Goal: Task Accomplishment & Management: Complete application form

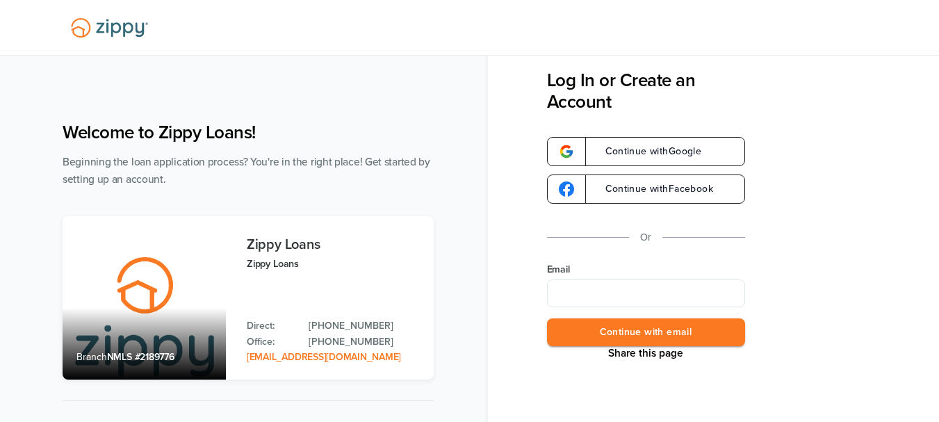
click at [587, 291] on input "Email" at bounding box center [646, 293] width 198 height 28
type input "**********"
click at [723, 342] on button "Continue with email" at bounding box center [646, 332] width 198 height 28
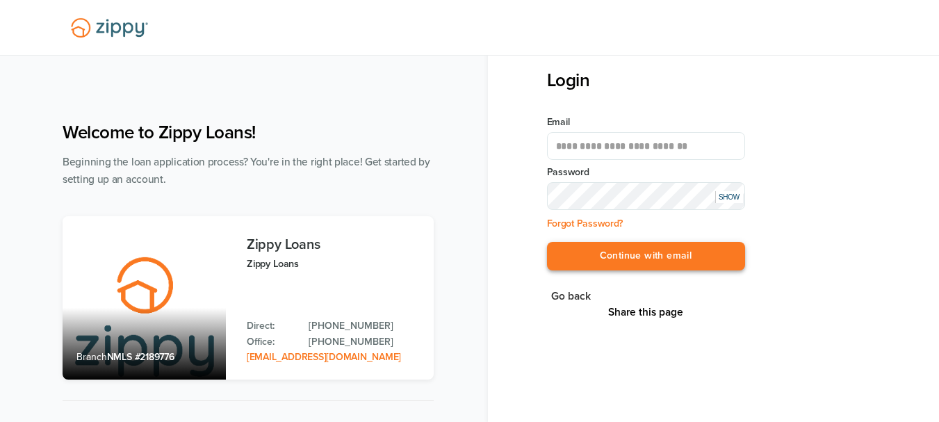
click at [665, 252] on button "Continue with email" at bounding box center [646, 256] width 198 height 28
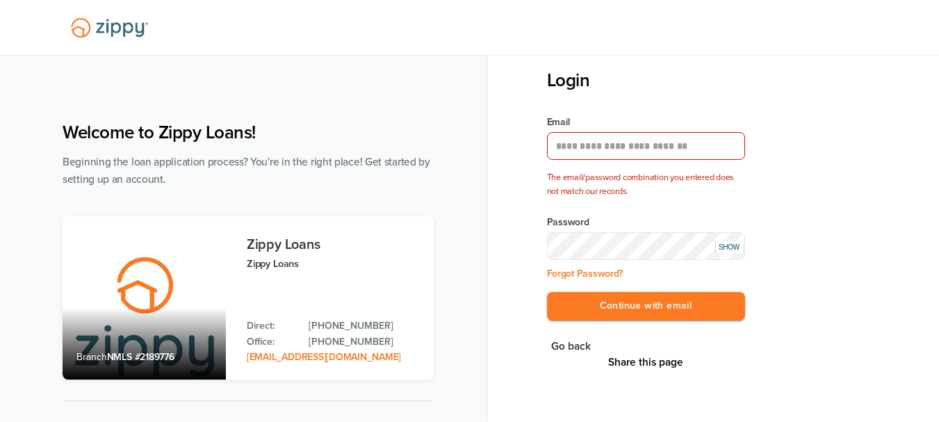
click at [734, 246] on div "SHOW" at bounding box center [729, 247] width 28 height 12
click at [669, 304] on button "Continue with email" at bounding box center [646, 306] width 198 height 28
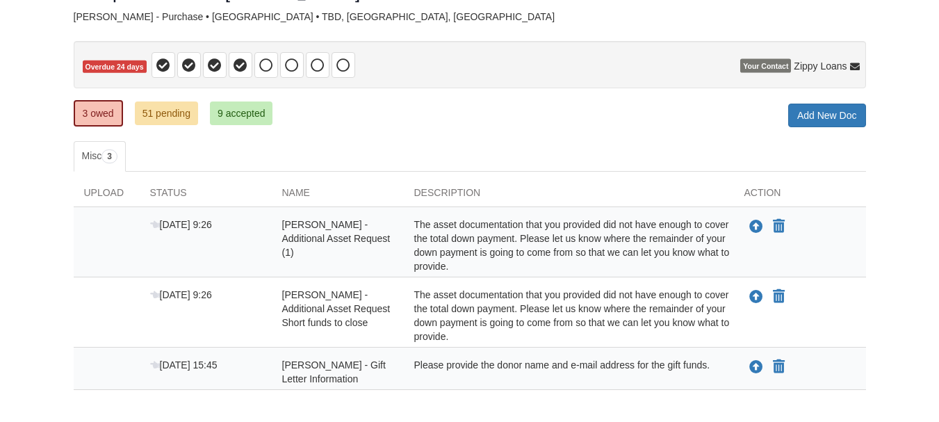
scroll to position [179, 0]
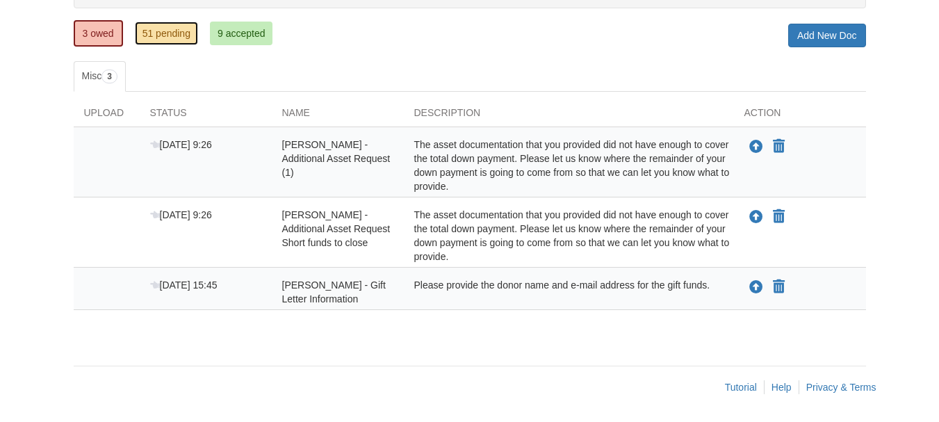
click at [172, 33] on link "51 pending" at bounding box center [166, 34] width 63 height 24
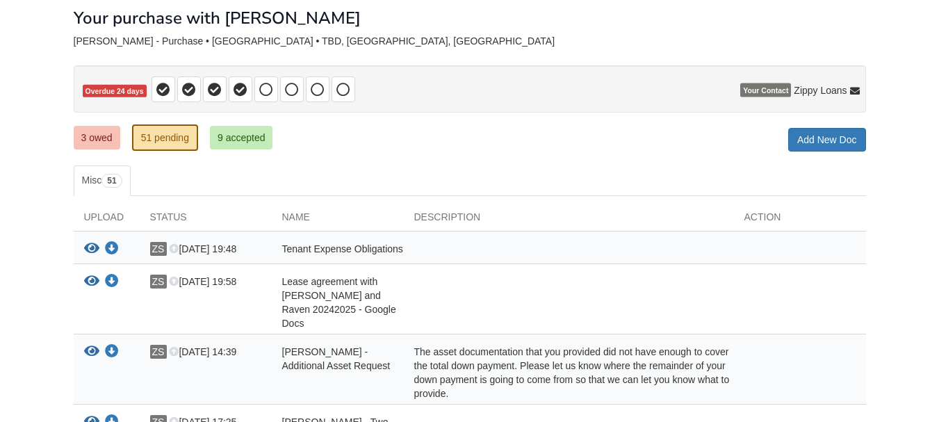
scroll to position [69, 0]
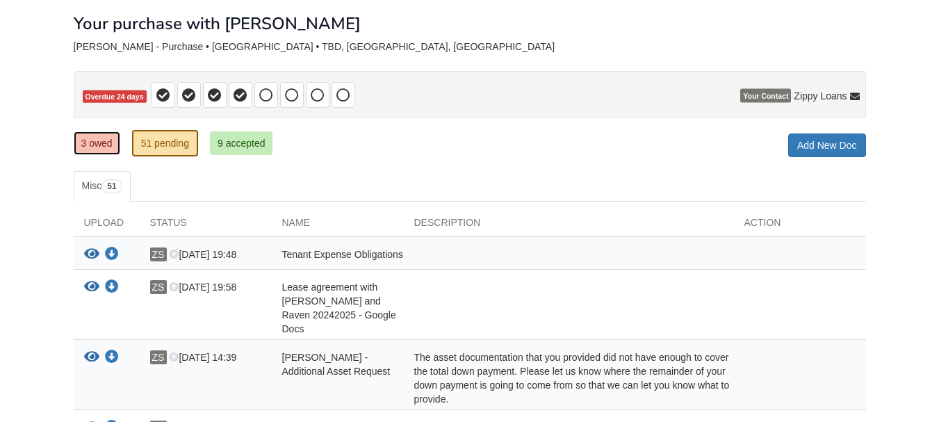
click at [96, 146] on link "3 owed" at bounding box center [97, 143] width 47 height 24
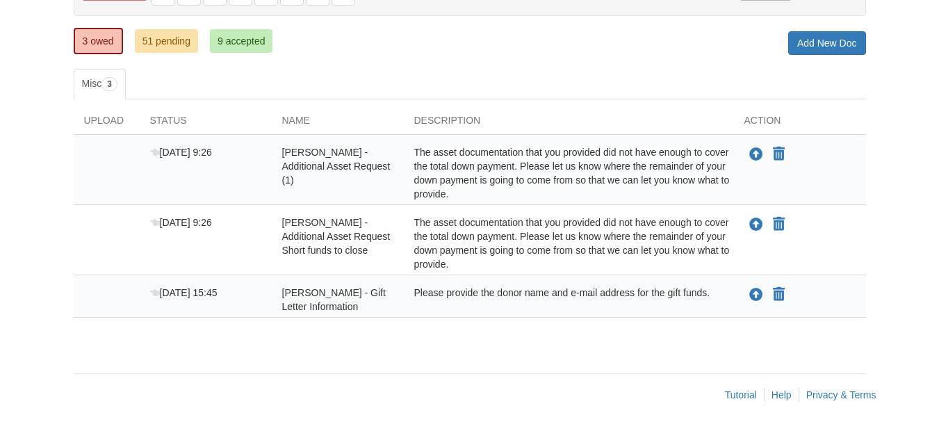
scroll to position [179, 0]
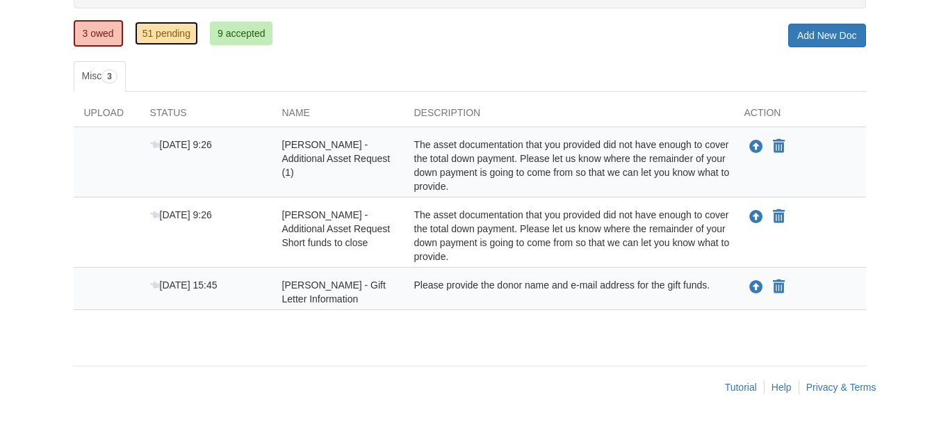
click at [174, 38] on link "51 pending" at bounding box center [166, 34] width 63 height 24
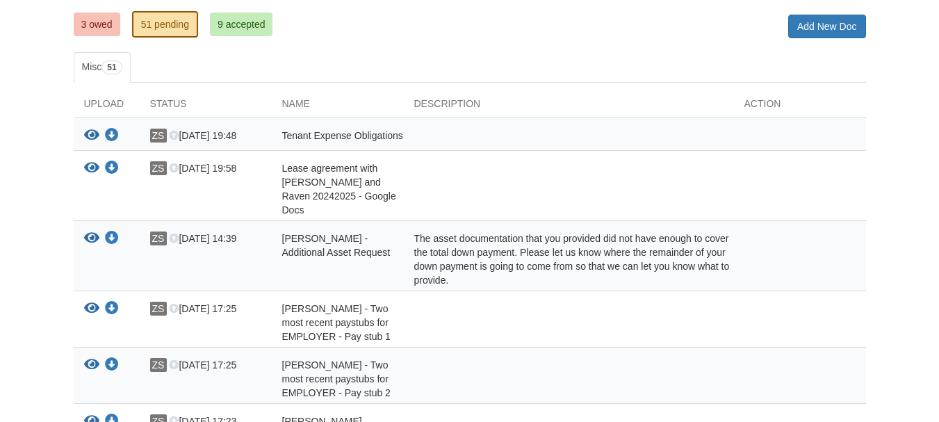
scroll to position [208, 0]
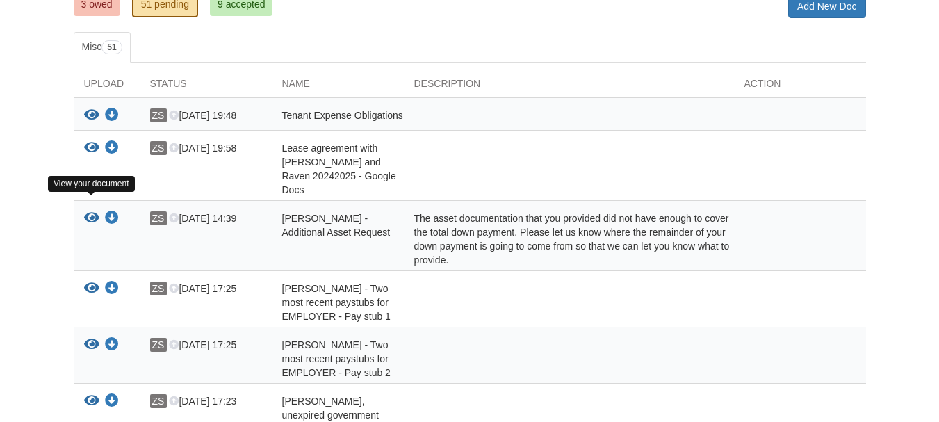
click at [95, 211] on icon "View Zachary Stephenson - Additional Asset Request" at bounding box center [91, 218] width 15 height 14
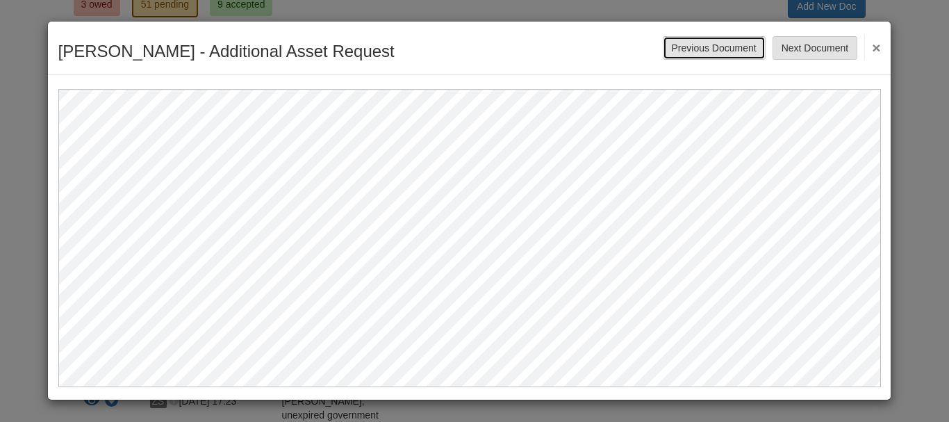
click at [729, 49] on button "Previous Document" at bounding box center [714, 48] width 103 height 24
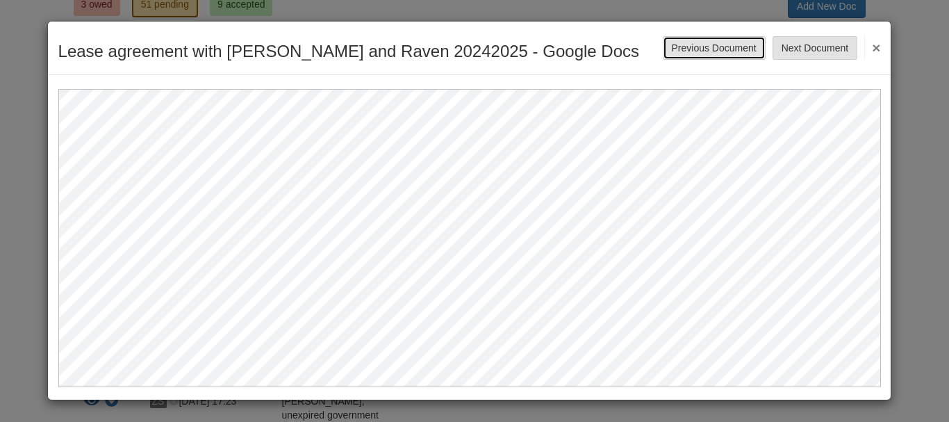
click at [728, 49] on button "Previous Document" at bounding box center [714, 48] width 103 height 24
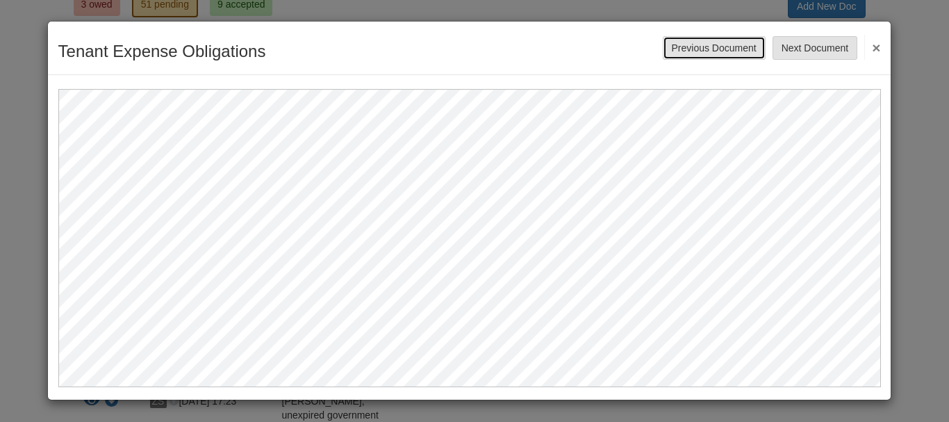
click at [721, 49] on button "Previous Document" at bounding box center [714, 48] width 103 height 24
click at [874, 46] on button "×" at bounding box center [873, 47] width 16 height 25
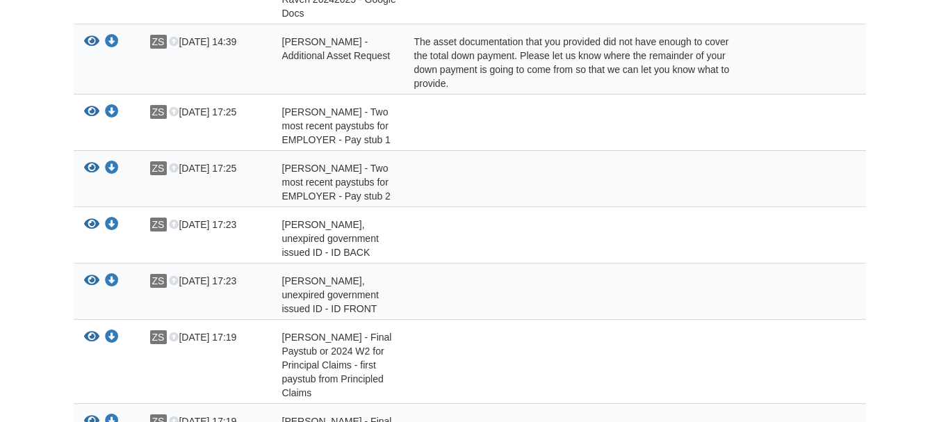
scroll to position [417, 0]
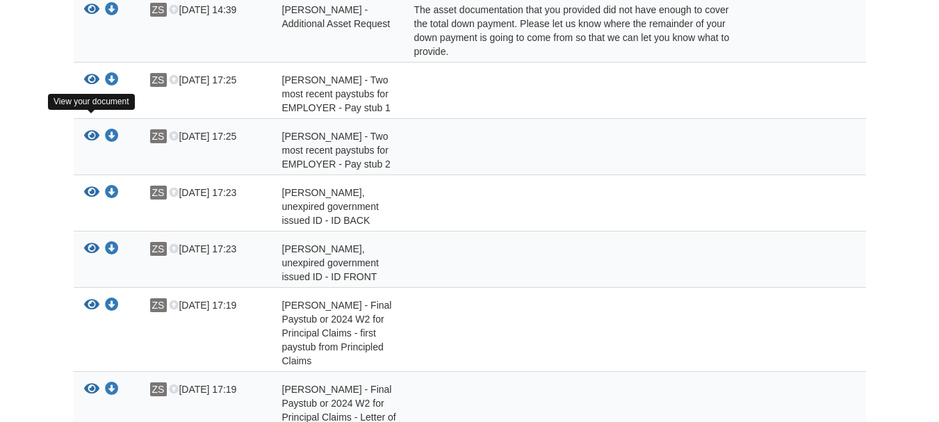
click at [88, 129] on icon "View Zachary Stephenson - Two most recent paystubs for EMPLOYER - Pay stub 2" at bounding box center [91, 136] width 15 height 14
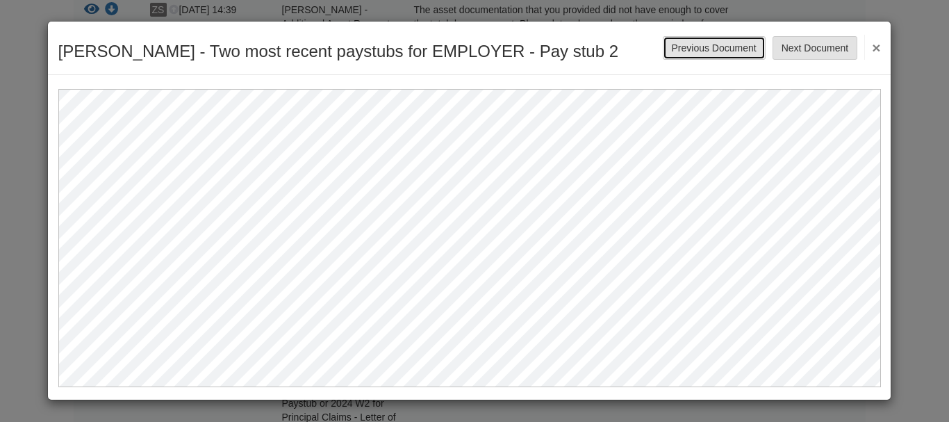
click at [715, 49] on button "Previous Document" at bounding box center [714, 48] width 103 height 24
click at [709, 50] on button "Previous Document" at bounding box center [714, 48] width 103 height 24
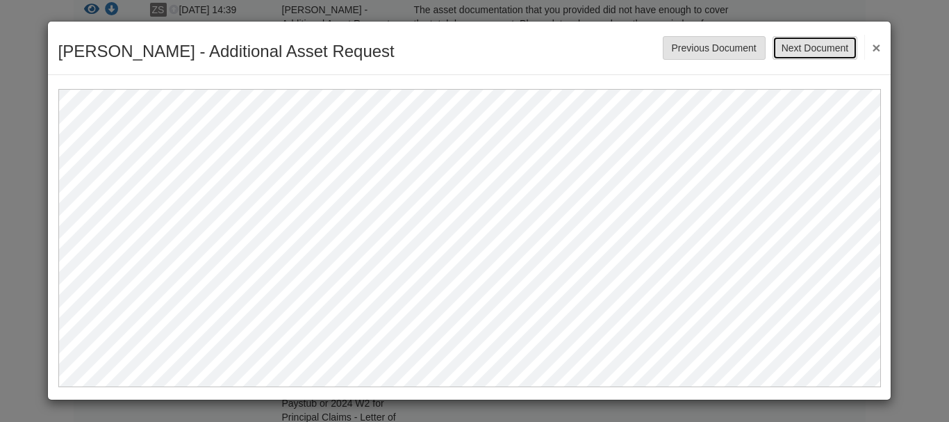
click at [803, 44] on button "Next Document" at bounding box center [815, 48] width 85 height 24
click at [803, 43] on button "Next Document" at bounding box center [815, 48] width 85 height 24
click at [814, 49] on button "Next Document" at bounding box center [815, 48] width 85 height 24
click at [826, 47] on button "Next Document" at bounding box center [815, 48] width 85 height 24
click at [812, 43] on button "Next Document" at bounding box center [815, 48] width 85 height 24
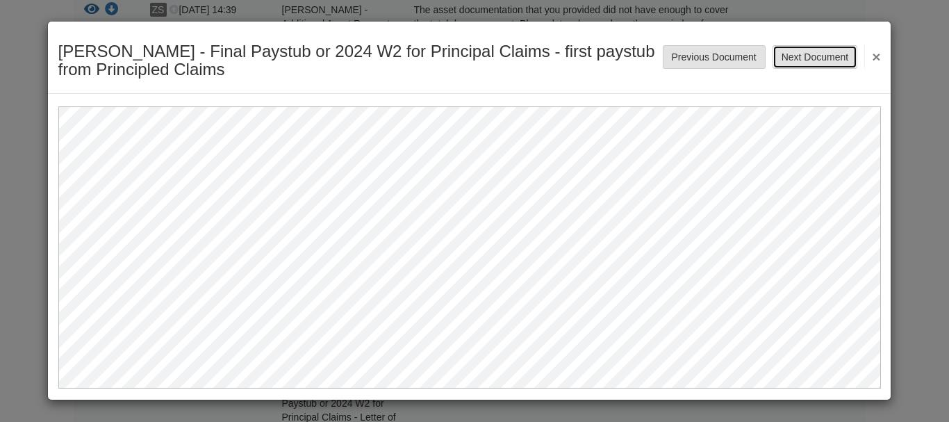
click at [817, 52] on button "Next Document" at bounding box center [815, 57] width 85 height 24
click at [816, 60] on button "Next Document" at bounding box center [815, 57] width 85 height 24
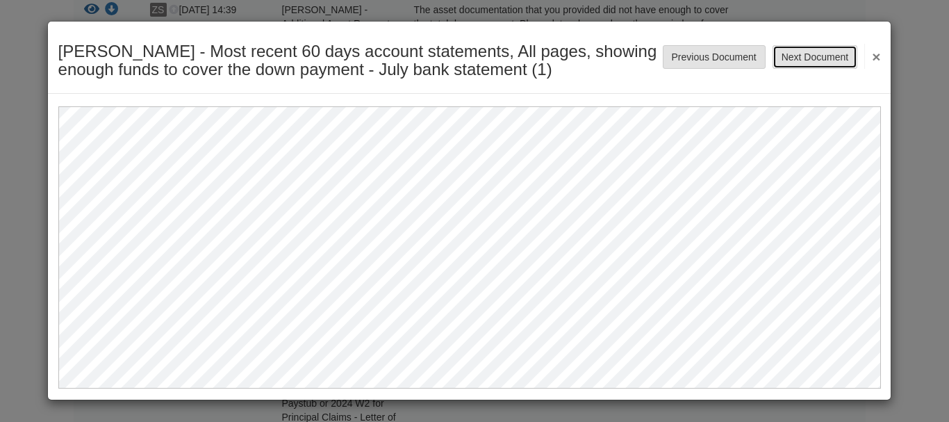
click at [816, 58] on button "Next Document" at bounding box center [815, 57] width 85 height 24
click at [728, 58] on button "Previous Document" at bounding box center [714, 57] width 103 height 24
click at [823, 63] on button "Next Document" at bounding box center [815, 57] width 85 height 24
click at [821, 56] on button "Next Document" at bounding box center [815, 57] width 85 height 24
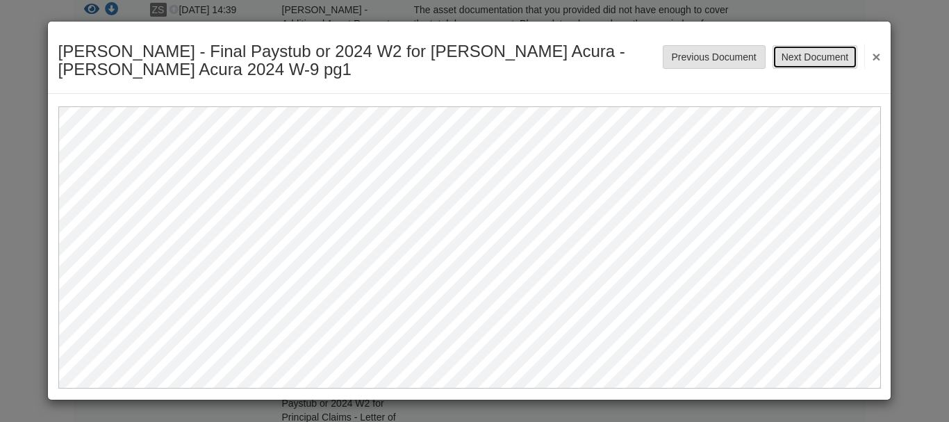
click at [829, 51] on button "Next Document" at bounding box center [815, 57] width 85 height 24
click at [812, 57] on button "Next Document" at bounding box center [815, 57] width 85 height 24
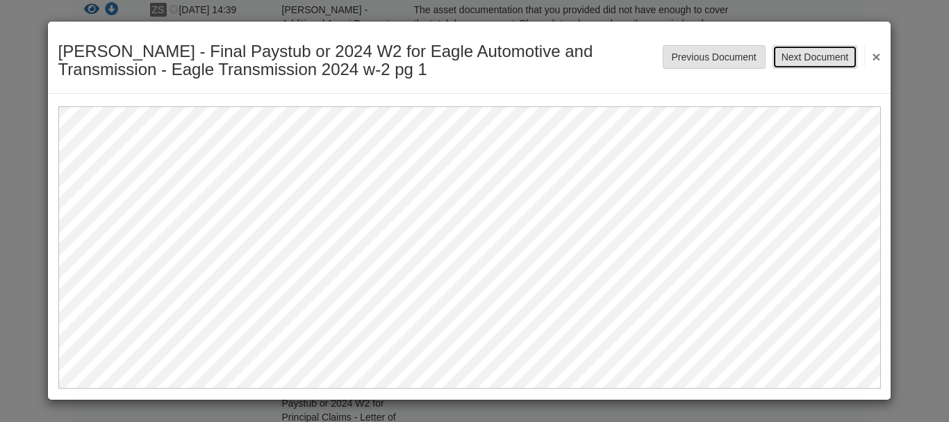
click at [814, 55] on button "Next Document" at bounding box center [815, 57] width 85 height 24
click at [812, 63] on button "Next Document" at bounding box center [815, 57] width 85 height 24
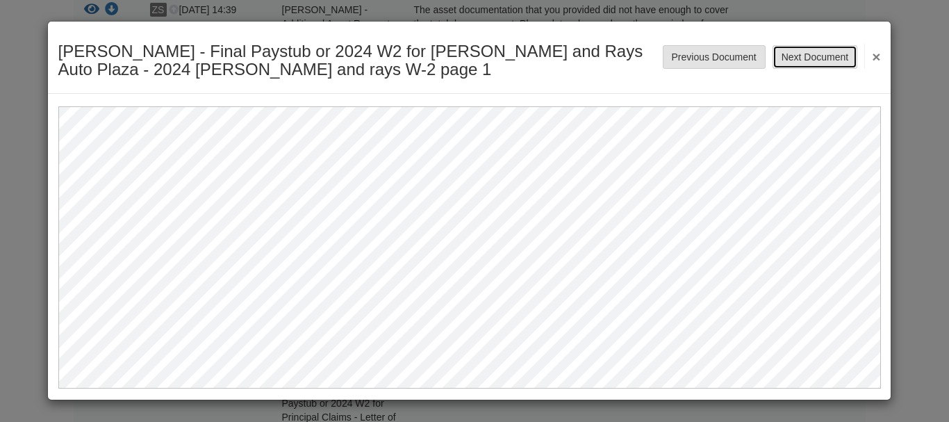
click at [812, 62] on button "Next Document" at bounding box center [815, 57] width 85 height 24
click at [817, 65] on button "Next Document" at bounding box center [815, 57] width 85 height 24
click at [824, 55] on button "Next Document" at bounding box center [815, 57] width 85 height 24
click at [824, 56] on button "Next Document" at bounding box center [815, 57] width 85 height 24
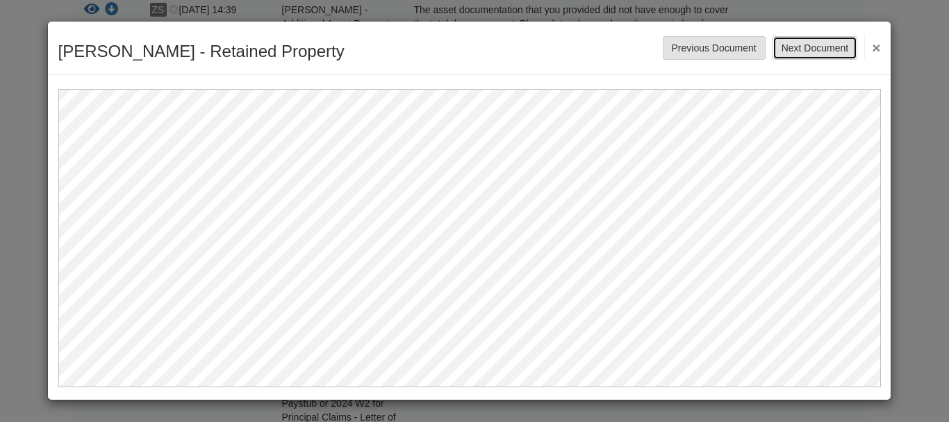
click at [818, 44] on button "Next Document" at bounding box center [815, 48] width 85 height 24
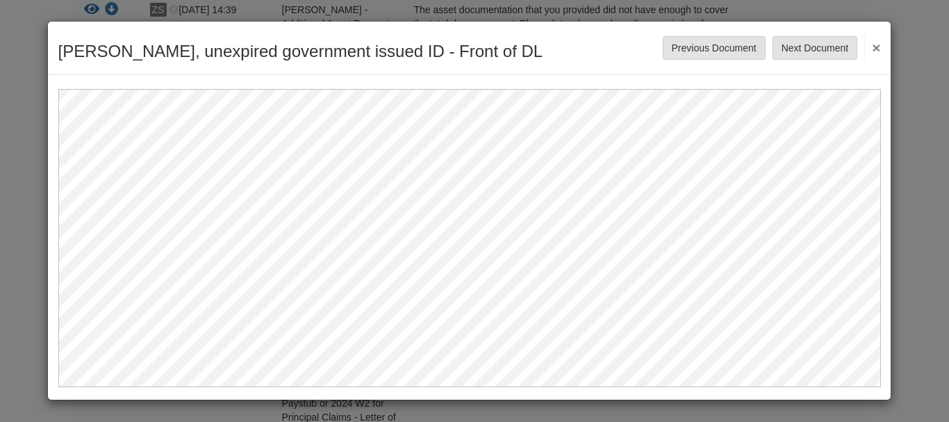
click at [877, 45] on button "×" at bounding box center [873, 47] width 16 height 25
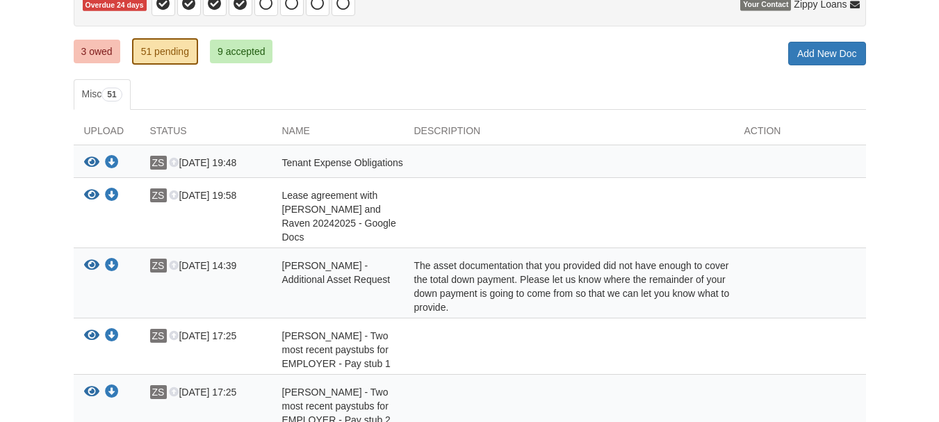
scroll to position [0, 0]
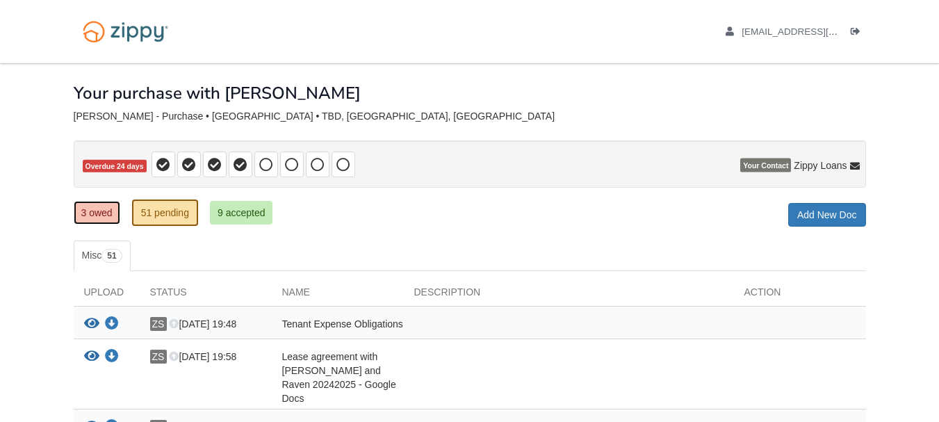
click at [100, 212] on link "3 owed" at bounding box center [97, 213] width 47 height 24
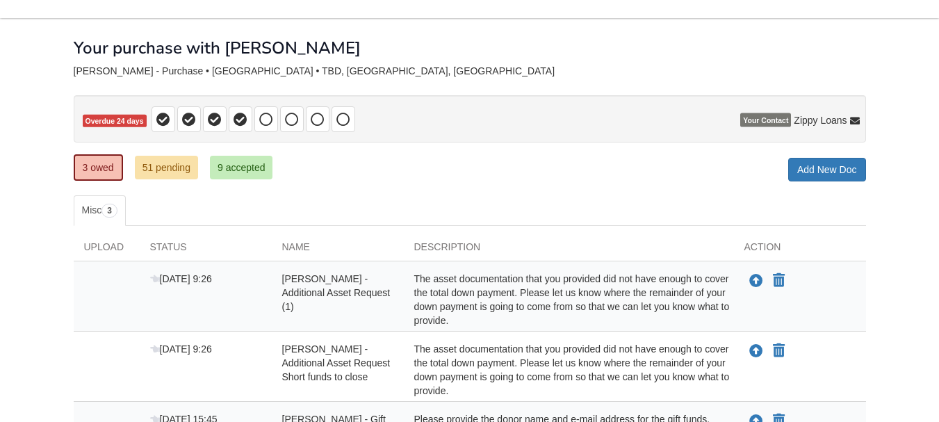
scroll to position [139, 0]
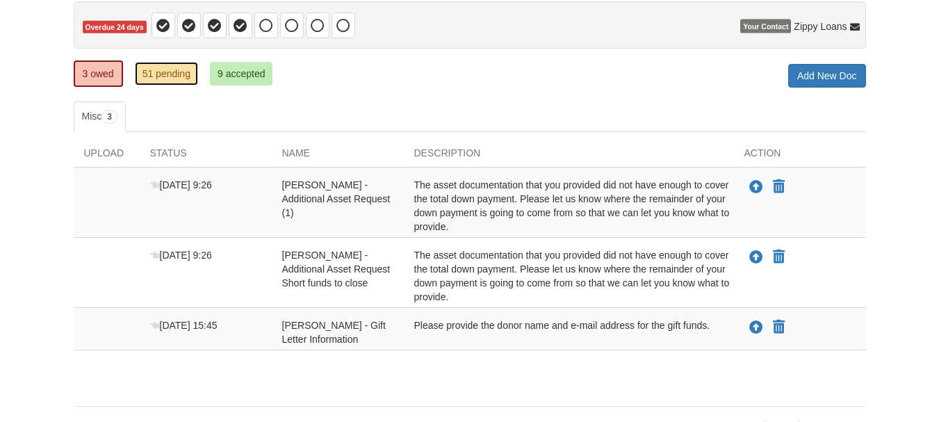
click at [161, 78] on link "51 pending" at bounding box center [166, 74] width 63 height 24
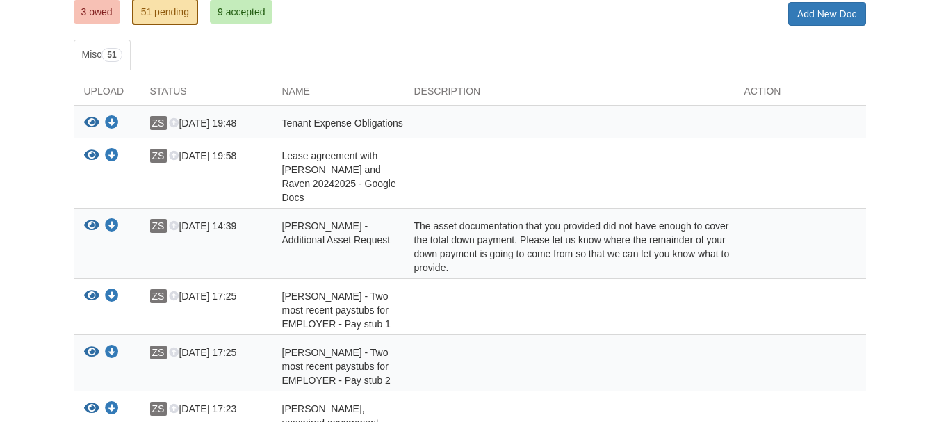
scroll to position [153, 0]
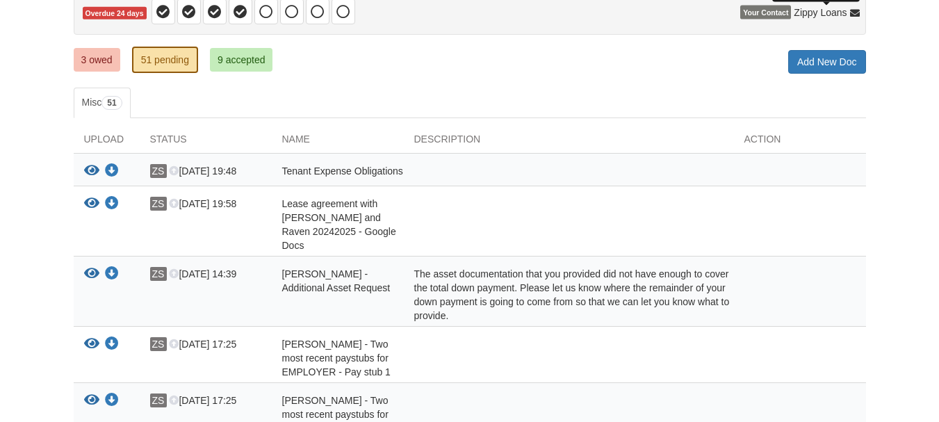
click at [837, 17] on span "Zippy Loans" at bounding box center [820, 13] width 53 height 14
click at [853, 13] on icon at bounding box center [855, 14] width 10 height 10
click at [828, 3] on div at bounding box center [826, 3] width 7 height 3
drag, startPoint x: 815, startPoint y: 13, endPoint x: 900, endPoint y: 152, distance: 163.2
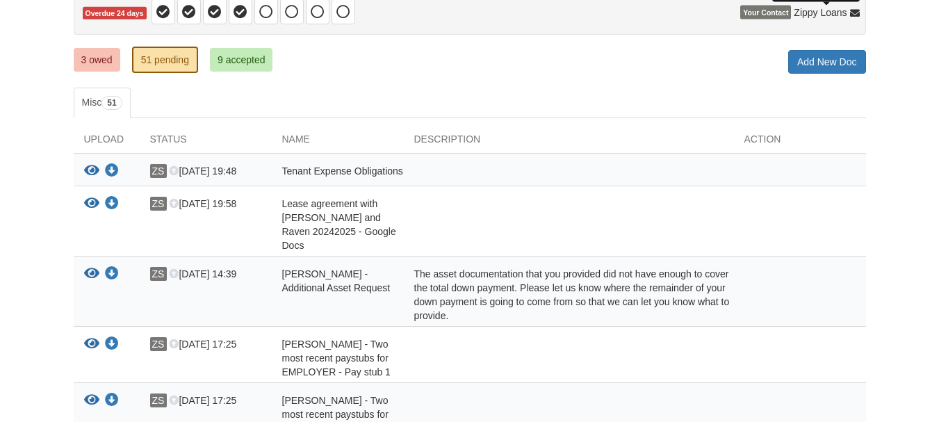
click at [850, 17] on icon at bounding box center [855, 14] width 10 height 10
click at [828, 15] on span "Zippy Loans" at bounding box center [820, 13] width 53 height 14
click at [765, 17] on span "Your Contact" at bounding box center [765, 13] width 51 height 14
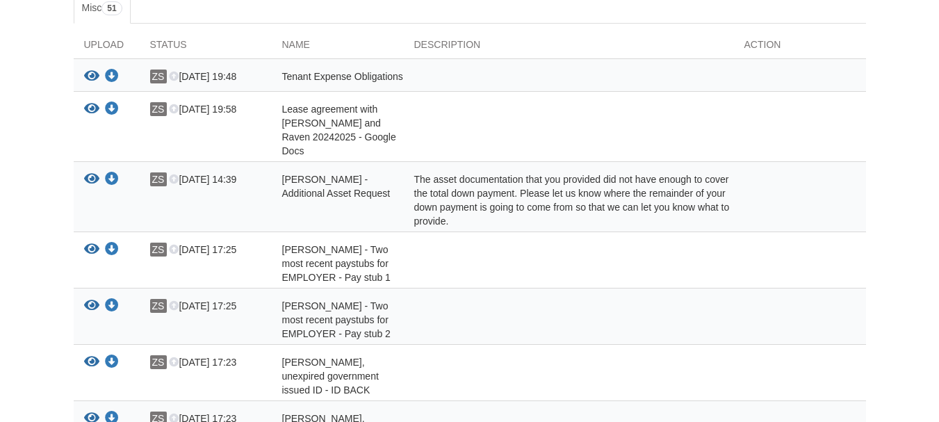
scroll to position [0, 0]
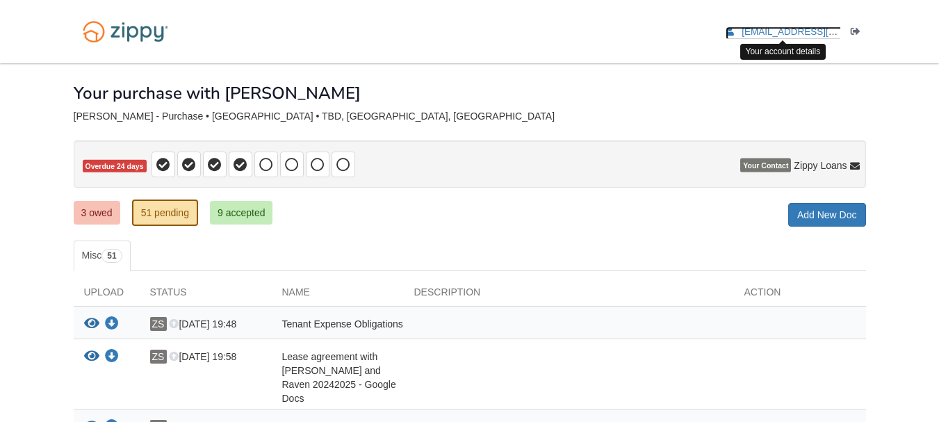
click at [790, 33] on span "zach.stephenson99@gmail.com" at bounding box center [821, 31] width 159 height 10
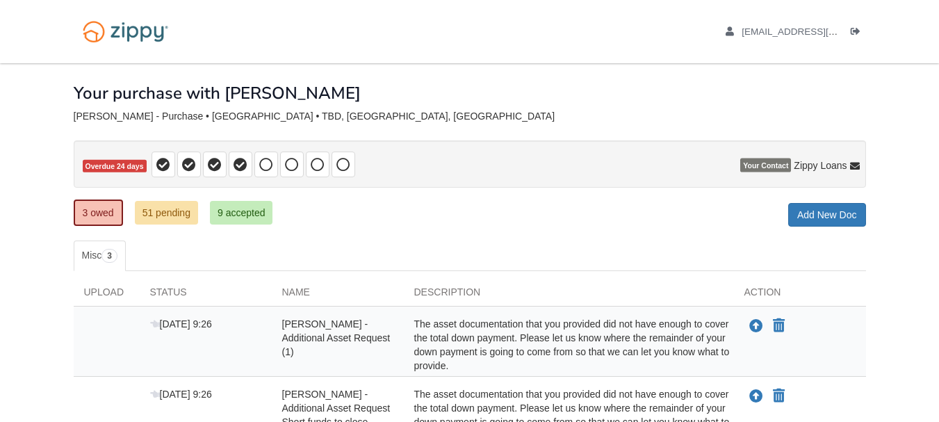
click at [896, 106] on body "zach.stephenson99@gmail.com Logout" at bounding box center [469, 300] width 939 height 601
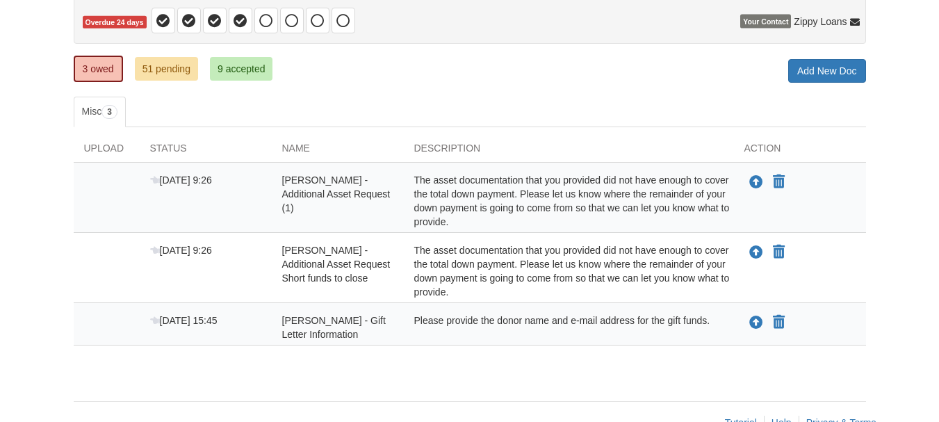
scroll to position [179, 0]
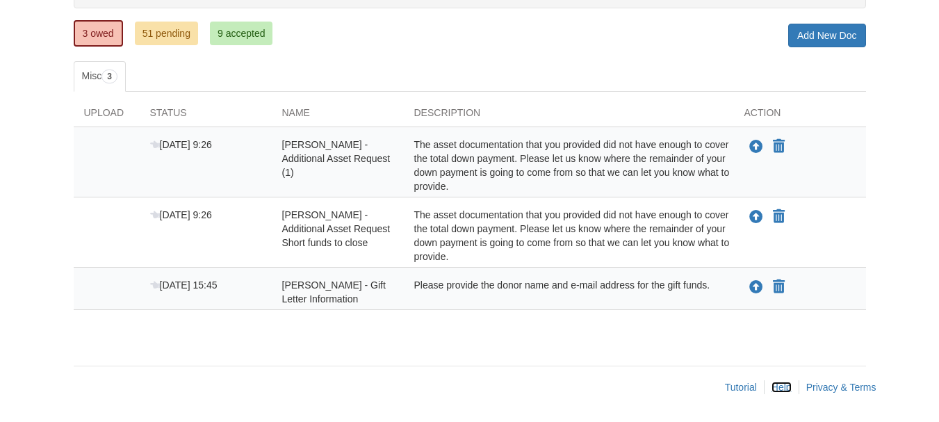
click at [783, 386] on link "Help" at bounding box center [781, 387] width 20 height 11
click at [840, 385] on link "Privacy & Terms" at bounding box center [841, 387] width 70 height 11
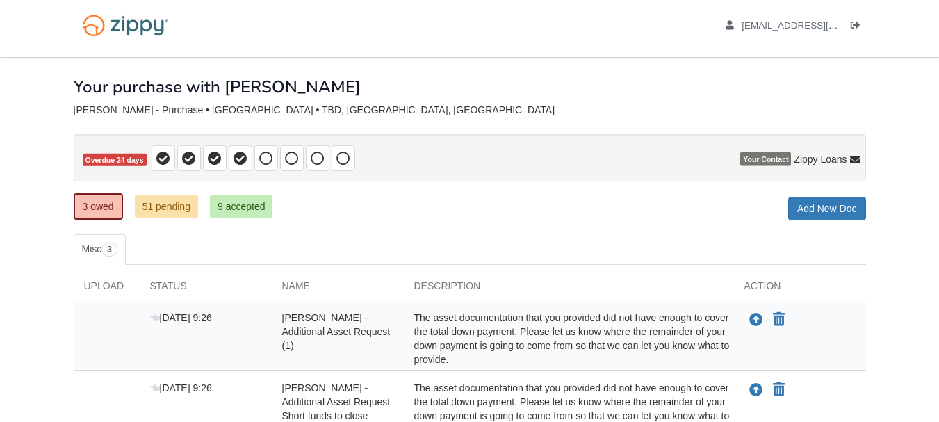
scroll to position [0, 0]
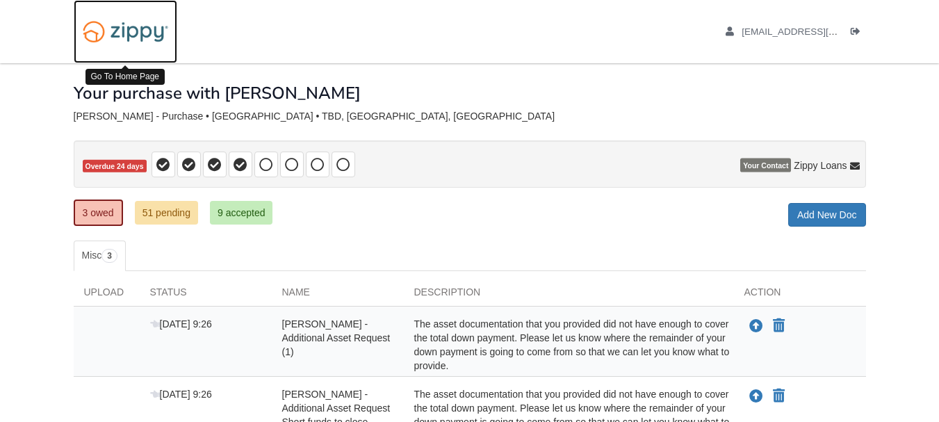
click at [144, 35] on img at bounding box center [126, 31] width 104 height 35
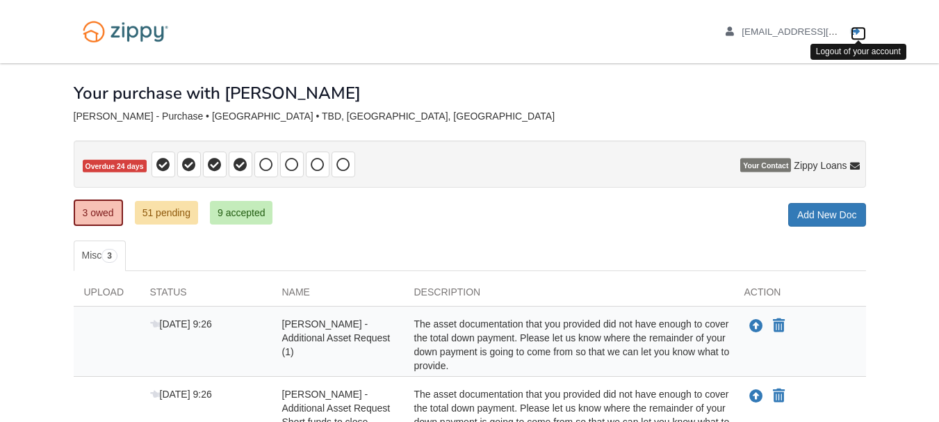
click at [856, 30] on icon "Log out" at bounding box center [856, 32] width 10 height 10
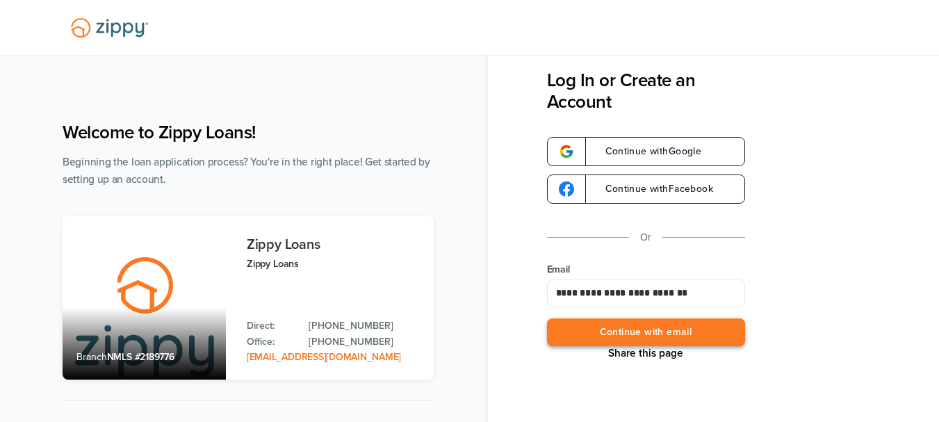
type input "**********"
click at [678, 330] on button "Continue with email" at bounding box center [646, 332] width 198 height 28
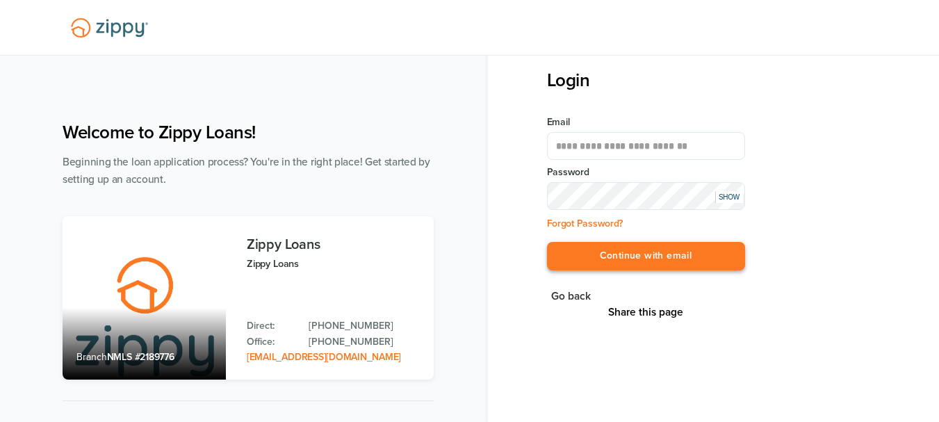
click at [659, 256] on button "Continue with email" at bounding box center [646, 256] width 198 height 28
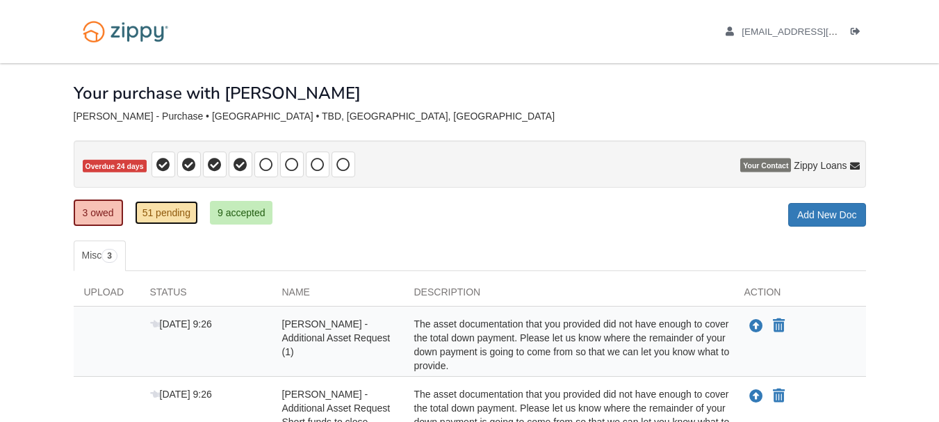
click at [162, 211] on link "51 pending" at bounding box center [166, 213] width 63 height 24
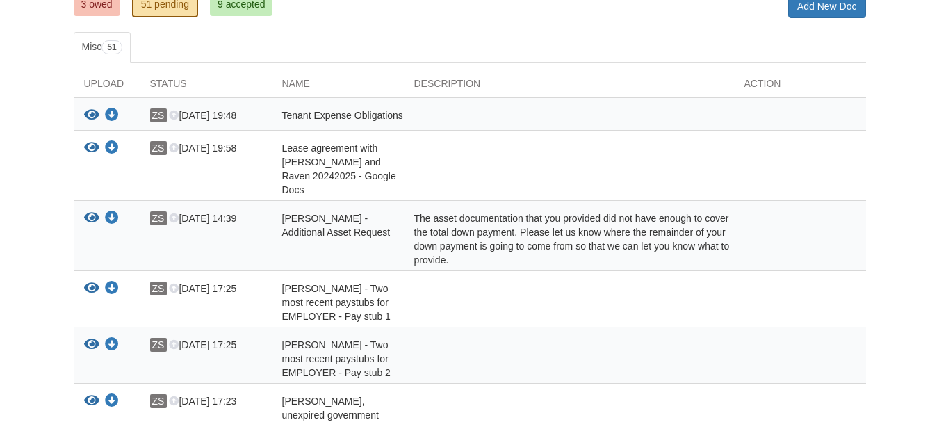
scroll to position [278, 0]
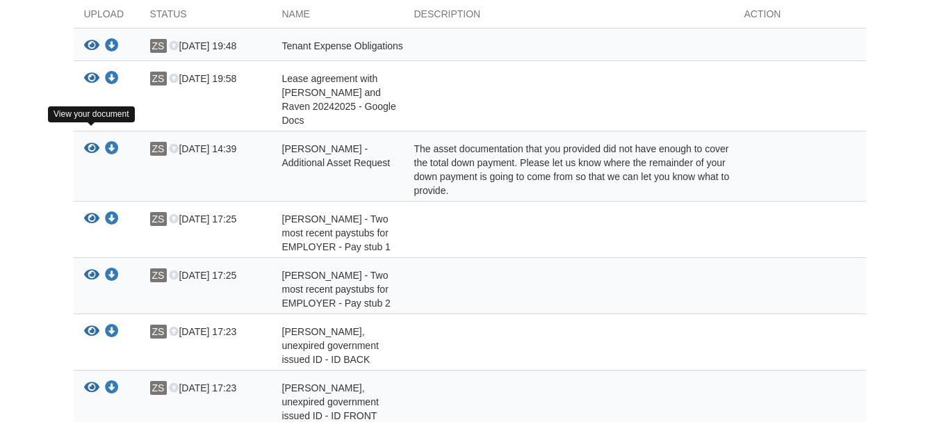
click at [95, 142] on icon "View Zachary Stephenson - Additional Asset Request" at bounding box center [91, 149] width 15 height 14
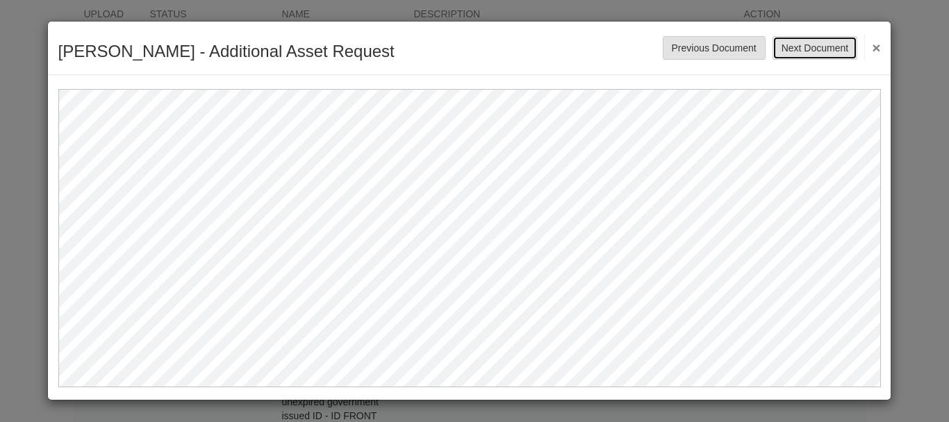
click at [816, 48] on button "Next Document" at bounding box center [815, 48] width 85 height 24
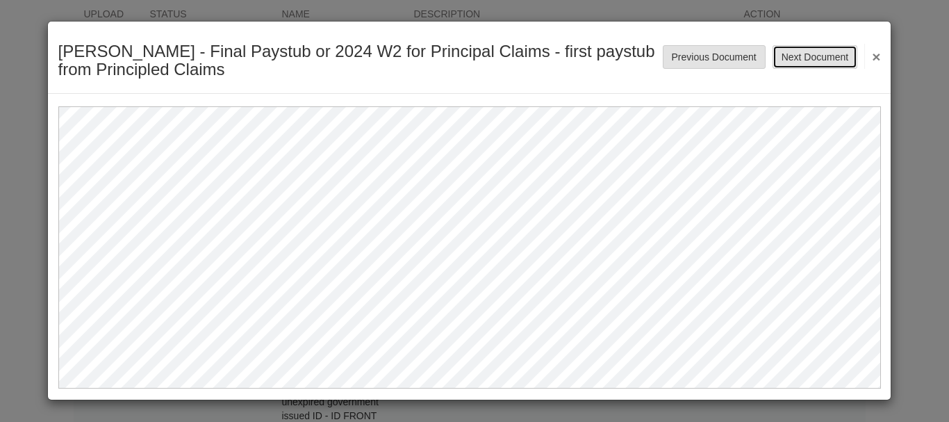
click at [816, 48] on button "Next Document" at bounding box center [815, 57] width 85 height 24
click at [817, 53] on button "Next Document" at bounding box center [815, 57] width 85 height 24
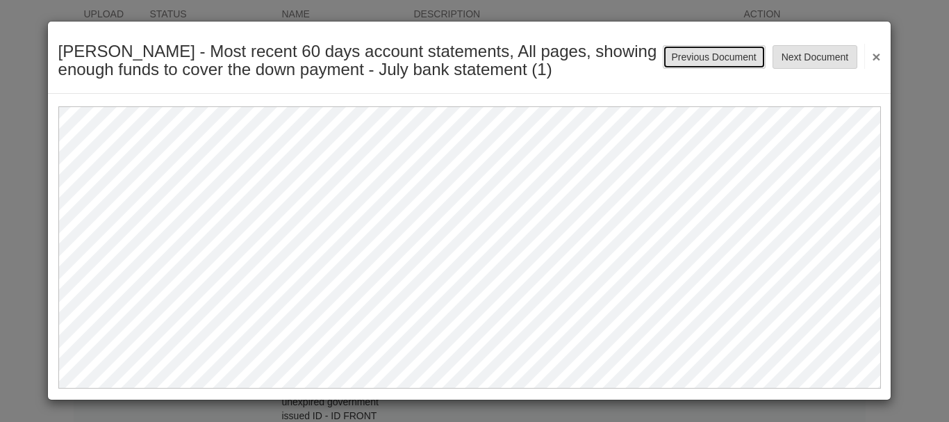
click at [708, 60] on button "Previous Document" at bounding box center [714, 57] width 103 height 24
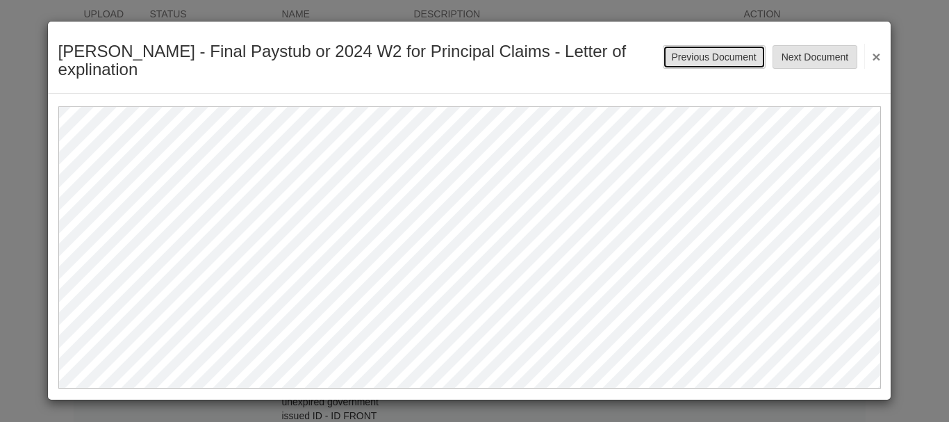
click at [709, 60] on button "Previous Document" at bounding box center [714, 57] width 103 height 24
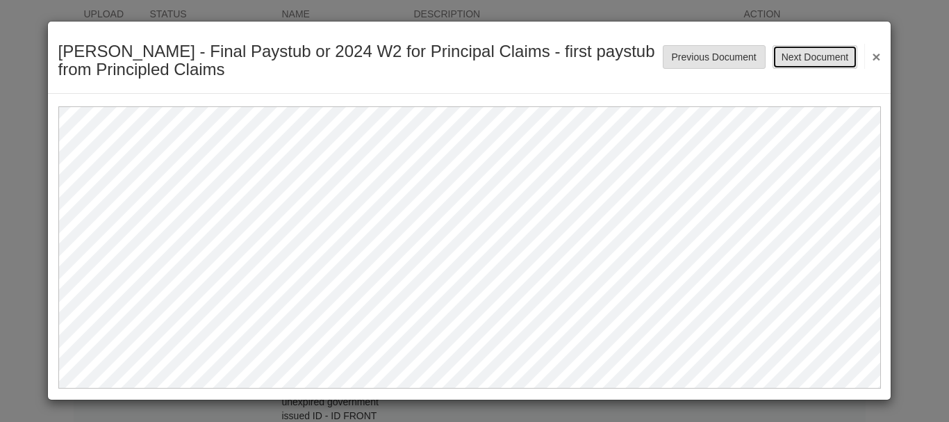
click at [812, 58] on button "Next Document" at bounding box center [815, 57] width 85 height 24
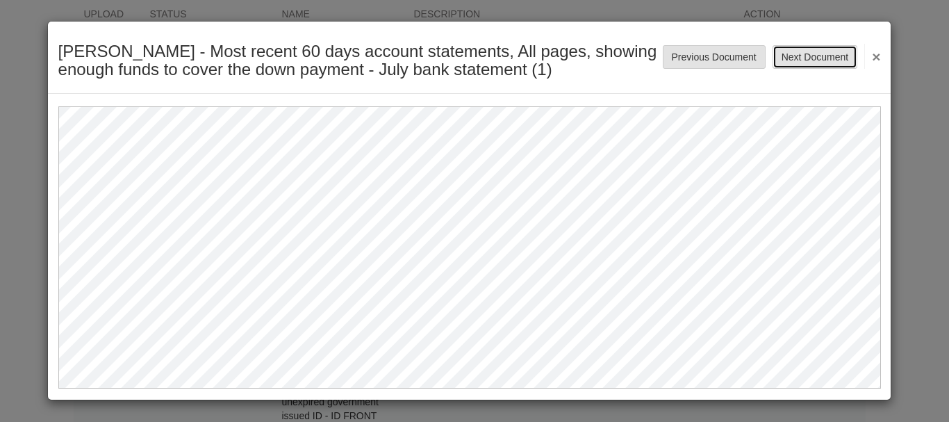
click at [812, 57] on button "Next Document" at bounding box center [815, 57] width 85 height 24
click at [815, 55] on button "Next Document" at bounding box center [815, 57] width 85 height 24
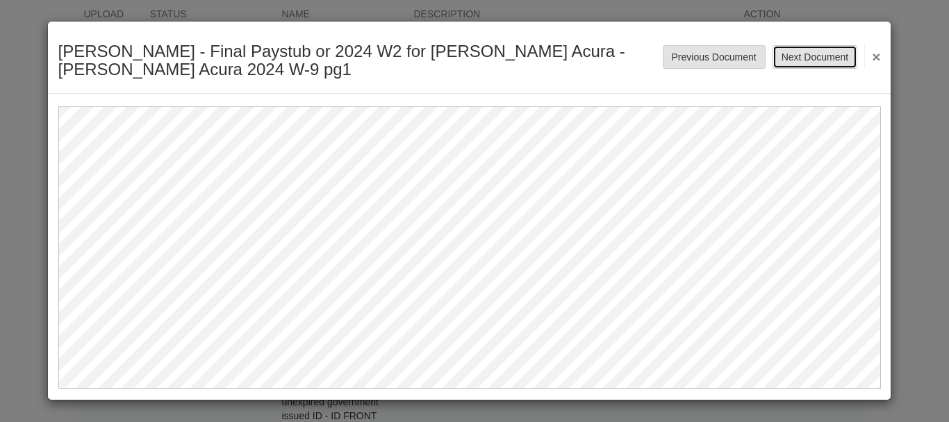
click at [816, 55] on button "Next Document" at bounding box center [815, 57] width 85 height 24
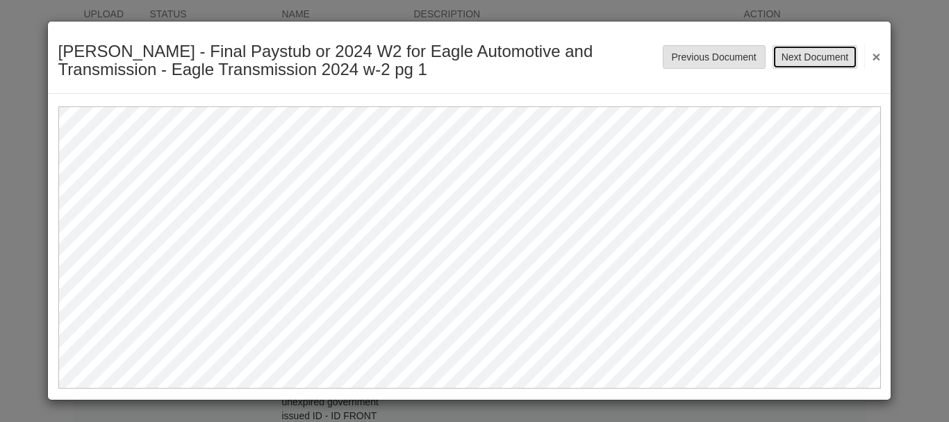
click at [816, 55] on button "Next Document" at bounding box center [815, 57] width 85 height 24
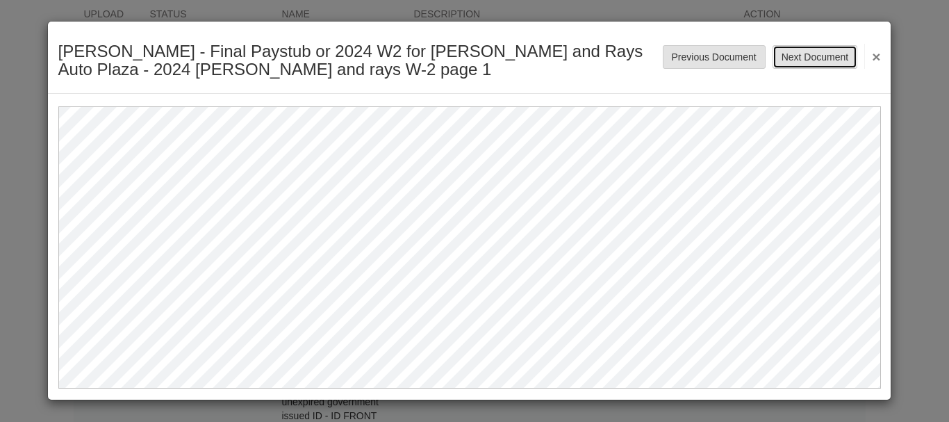
click at [816, 55] on button "Next Document" at bounding box center [815, 57] width 85 height 24
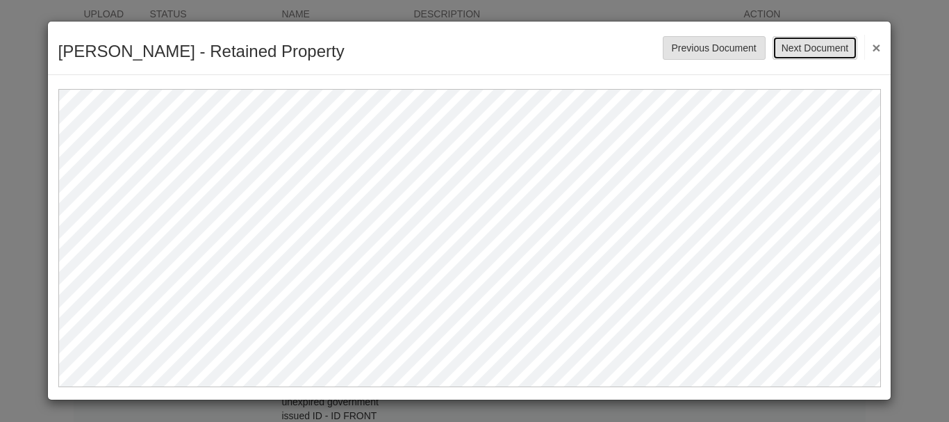
click at [816, 54] on button "Next Document" at bounding box center [815, 48] width 85 height 24
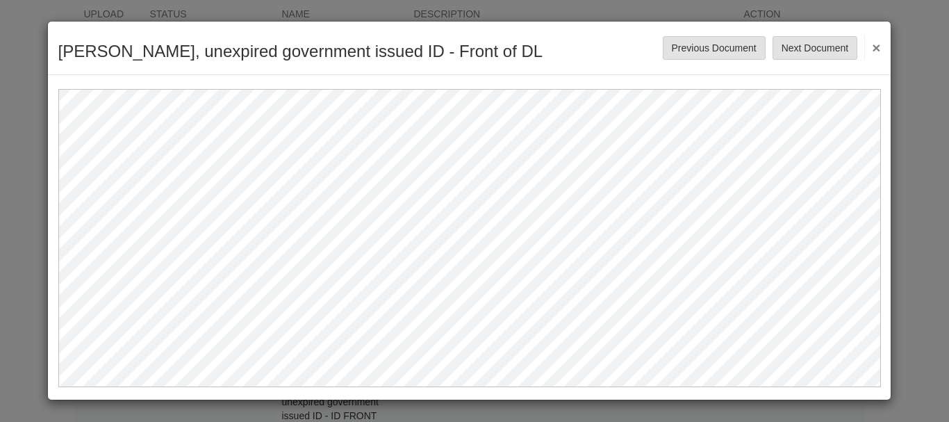
click at [876, 47] on button "×" at bounding box center [873, 47] width 16 height 25
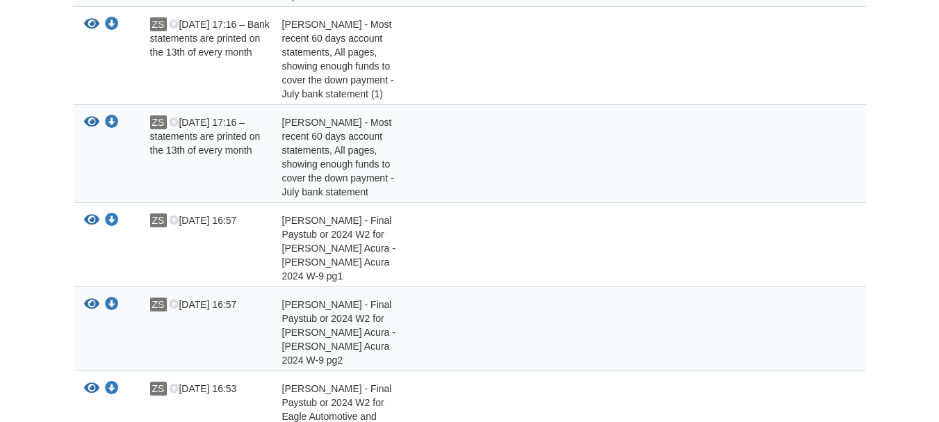
scroll to position [834, 0]
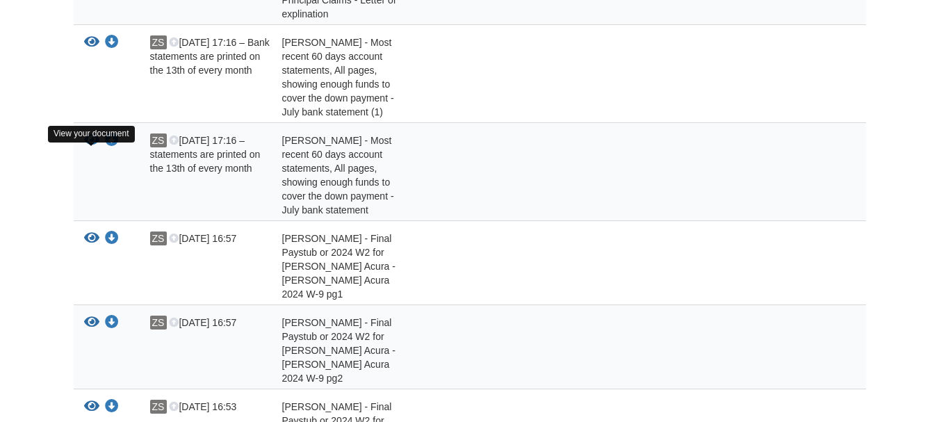
click at [96, 147] on icon "View Zachary Stephenson - Most recent 60 days account statements, All pages, sh…" at bounding box center [91, 140] width 15 height 14
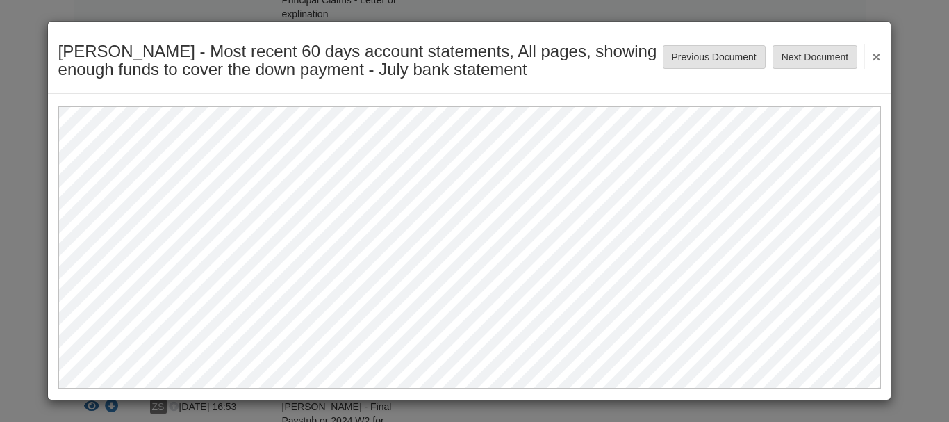
click at [876, 58] on button "×" at bounding box center [873, 56] width 16 height 25
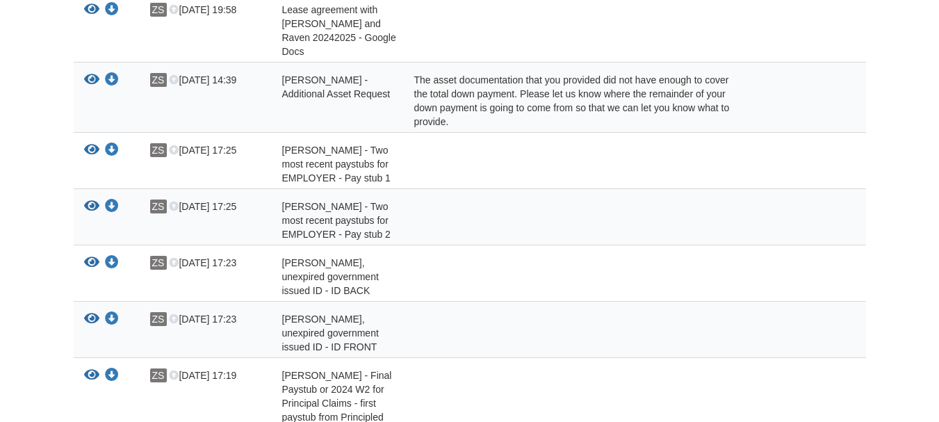
scroll to position [347, 0]
click at [86, 72] on icon "View Zachary Stephenson - Additional Asset Request" at bounding box center [91, 79] width 15 height 14
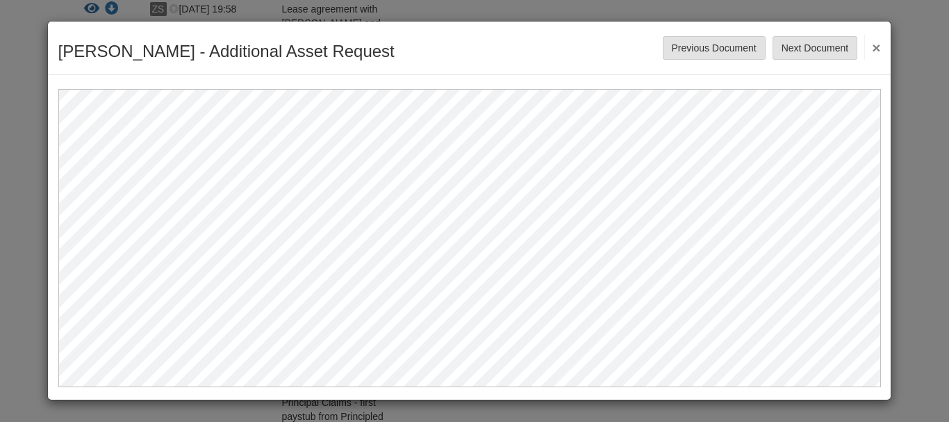
click at [880, 44] on button "×" at bounding box center [873, 47] width 16 height 25
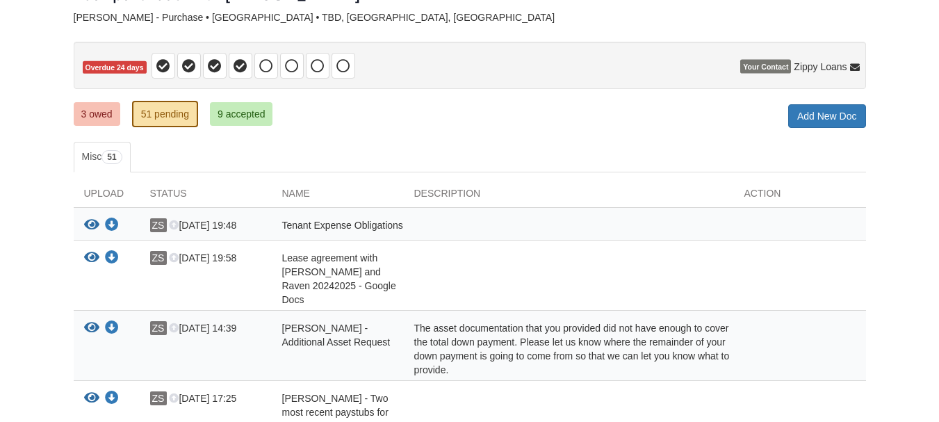
scroll to position [0, 0]
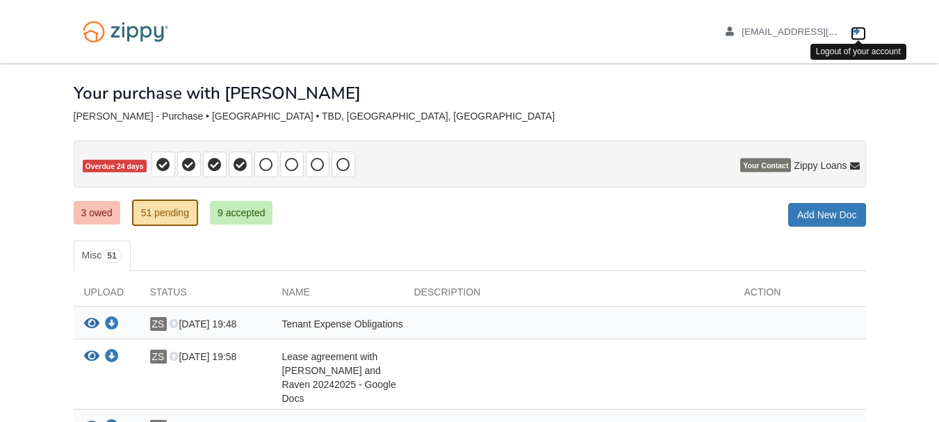
click at [853, 38] on link "Logout" at bounding box center [858, 33] width 15 height 14
